Goal: Task Accomplishment & Management: Use online tool/utility

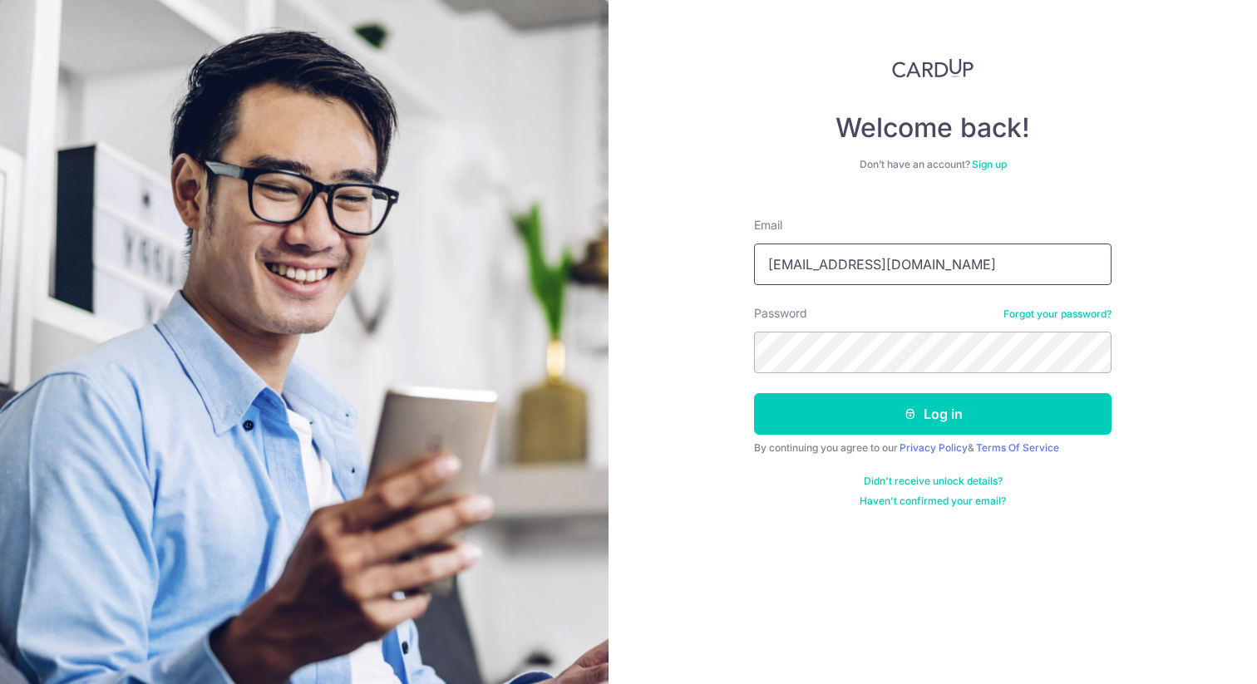
click at [927, 267] on input "fx20111010@gmail.com" at bounding box center [932, 265] width 357 height 42
drag, startPoint x: 956, startPoint y: 270, endPoint x: 599, endPoint y: 269, distance: 356.7
click at [599, 269] on section "Welcome back! Don’t have an account? Sign up Email fx20111010@gmail.com Passwor…" at bounding box center [628, 342] width 1257 height 684
type input "[EMAIL_ADDRESS][DOMAIN_NAME]"
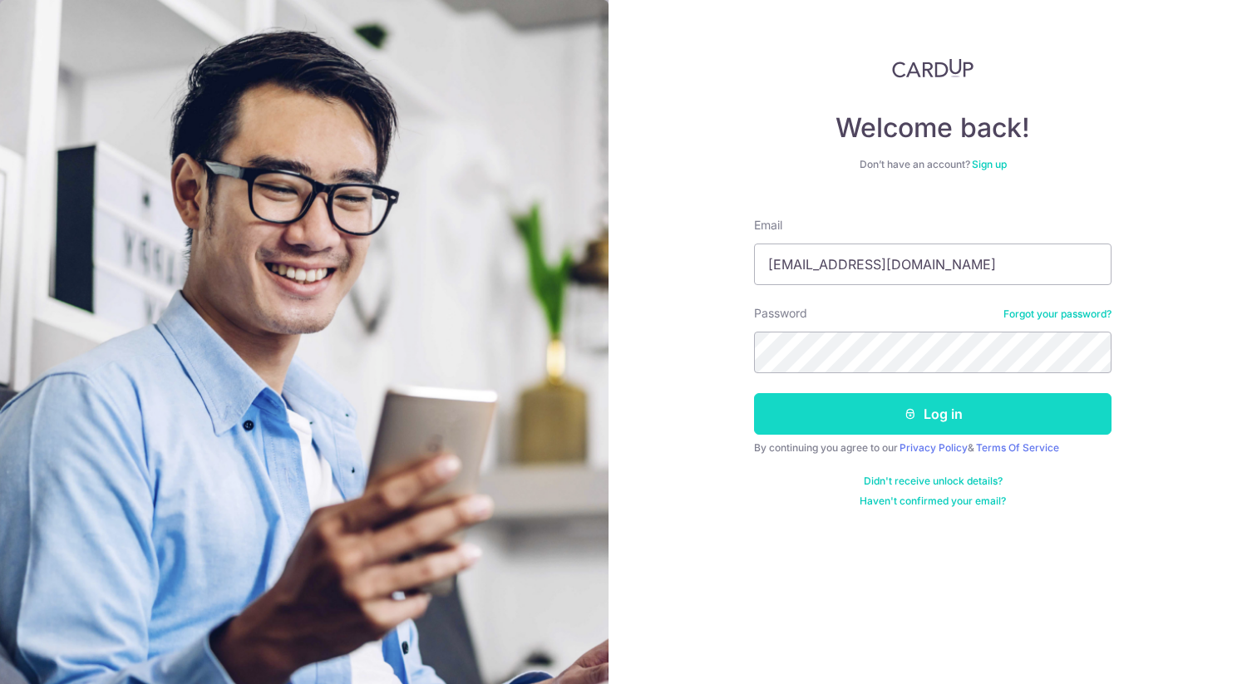
click at [949, 412] on button "Log in" at bounding box center [932, 414] width 357 height 42
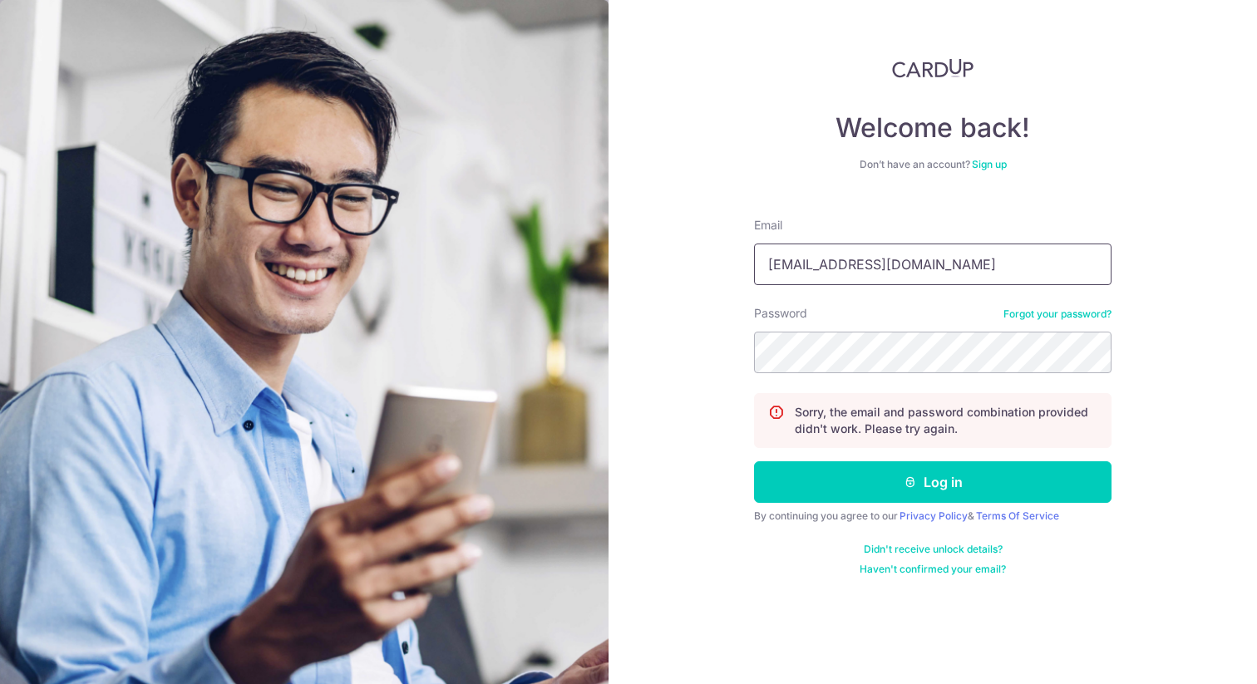
click at [948, 284] on input "[EMAIL_ADDRESS][DOMAIN_NAME]" at bounding box center [932, 265] width 357 height 42
drag, startPoint x: 954, startPoint y: 275, endPoint x: 693, endPoint y: 263, distance: 261.3
click at [693, 263] on div "Welcome back! Don’t have an account? Sign up Email [EMAIL_ADDRESS][DOMAIN_NAME]…" at bounding box center [933, 342] width 648 height 684
type input "[EMAIL_ADDRESS][DOMAIN_NAME]"
click at [754, 461] on button "Log in" at bounding box center [932, 482] width 357 height 42
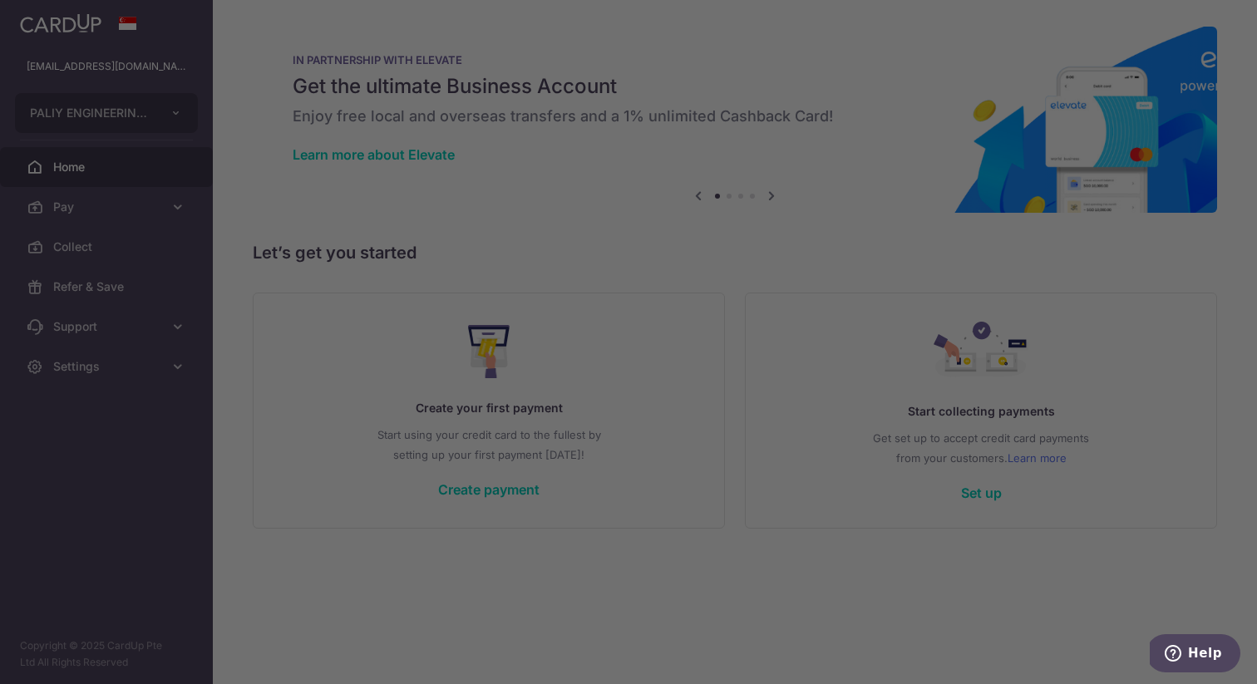
click at [786, 263] on div at bounding box center [634, 345] width 1269 height 691
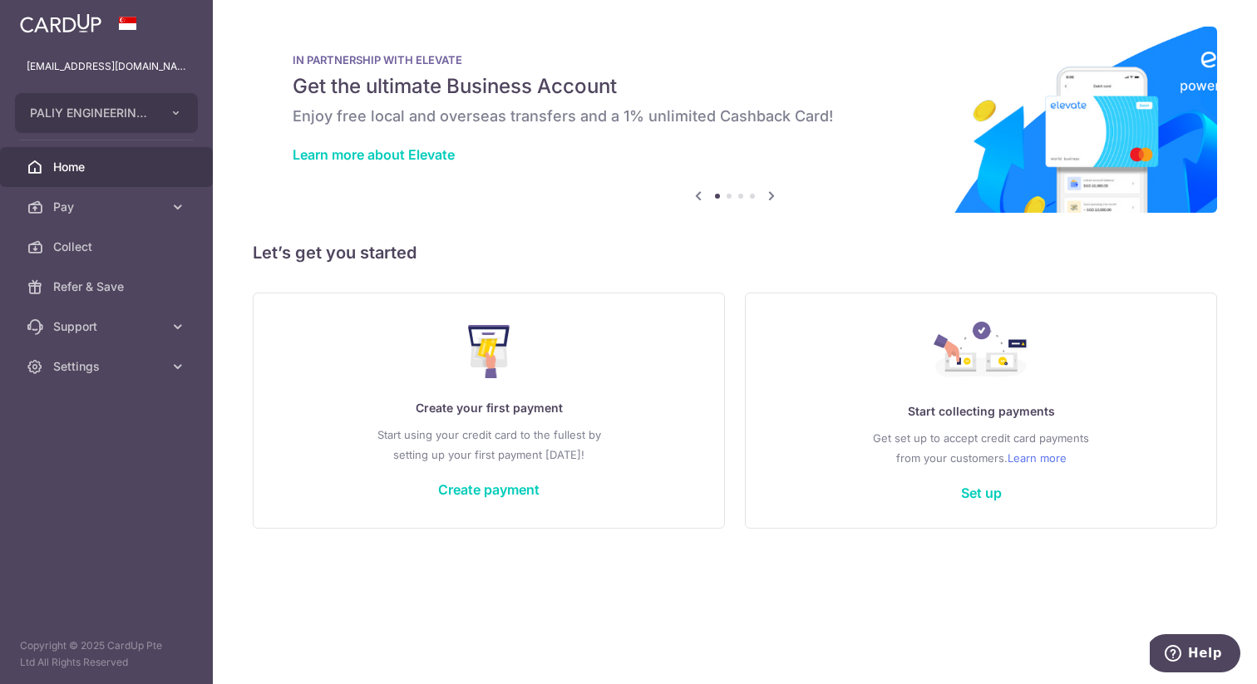
click at [795, 287] on div "× Pause Schedule Pause all future payments in this series Pause just this one p…" at bounding box center [735, 342] width 1044 height 684
click at [489, 487] on link "Create payment" at bounding box center [488, 489] width 101 height 17
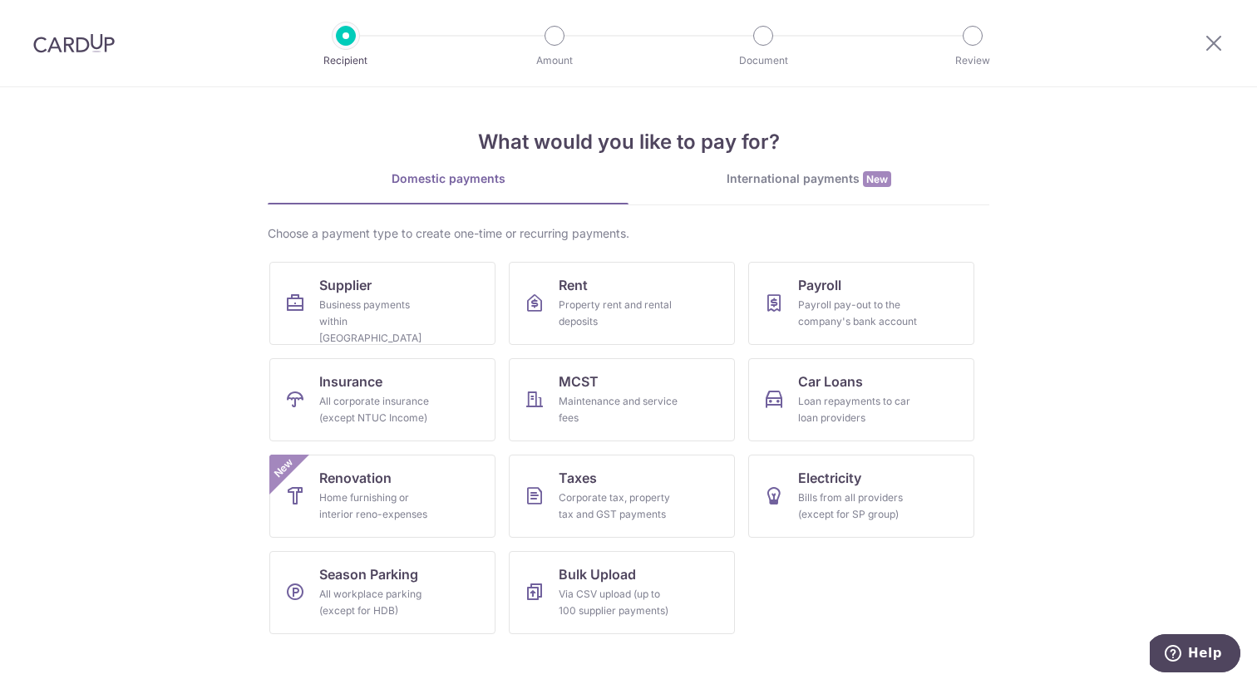
click at [1074, 357] on section "What would you like to pay for? Domestic payments International payments New Ch…" at bounding box center [628, 385] width 1257 height 597
click at [1031, 225] on section "What would you like to pay for? Domestic payments International payments New Ch…" at bounding box center [628, 385] width 1257 height 597
